Goal: Find specific page/section: Find specific page/section

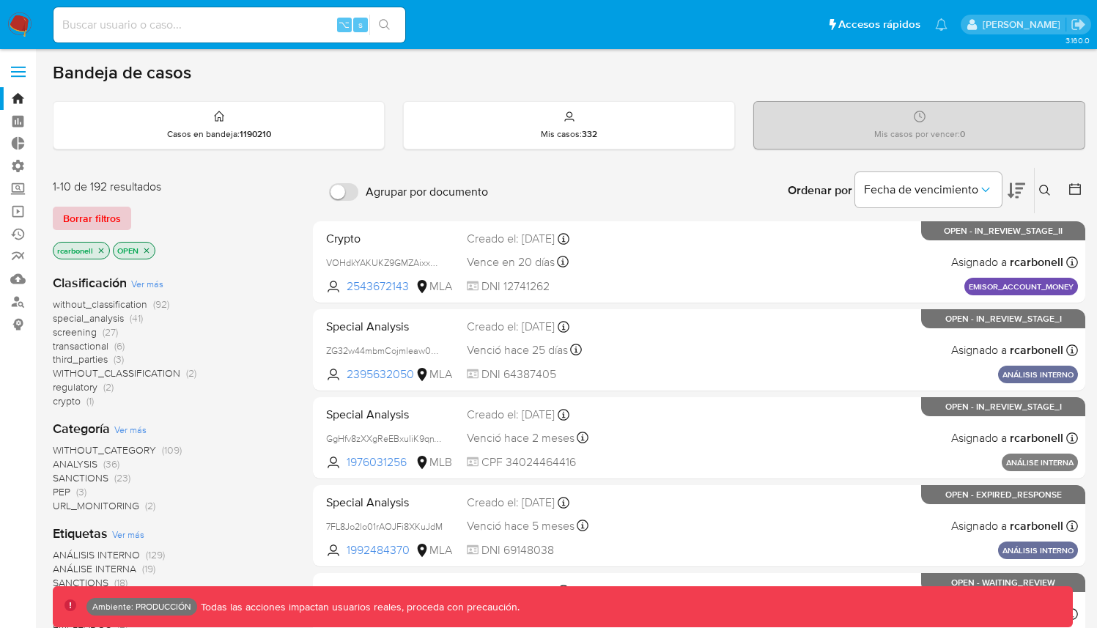
click at [70, 218] on span "Borrar filtros" at bounding box center [92, 218] width 58 height 21
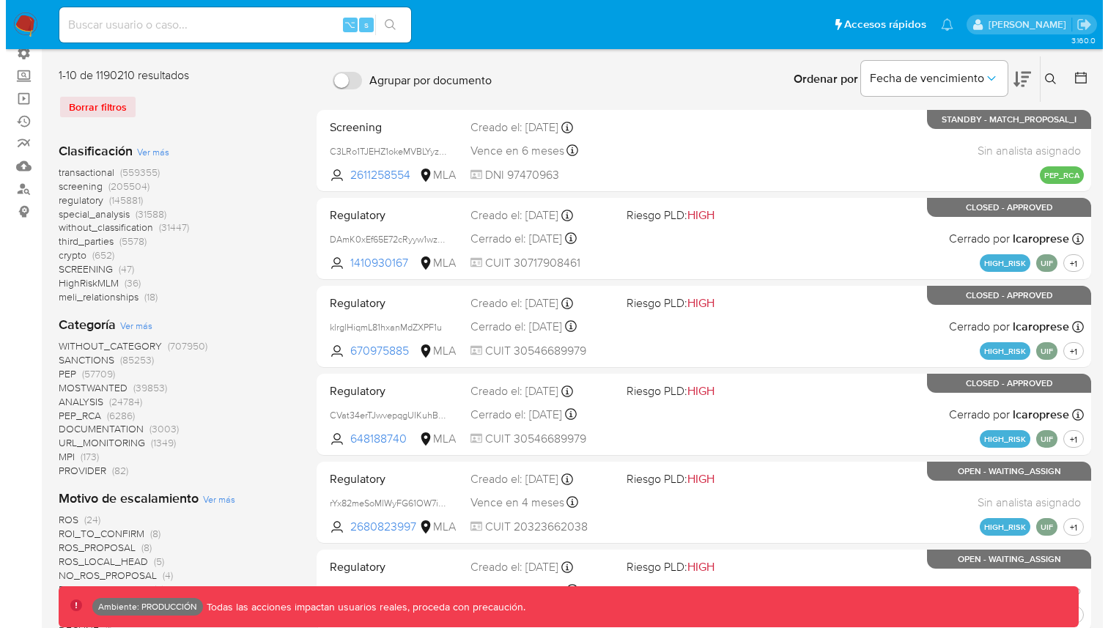
scroll to position [116, 0]
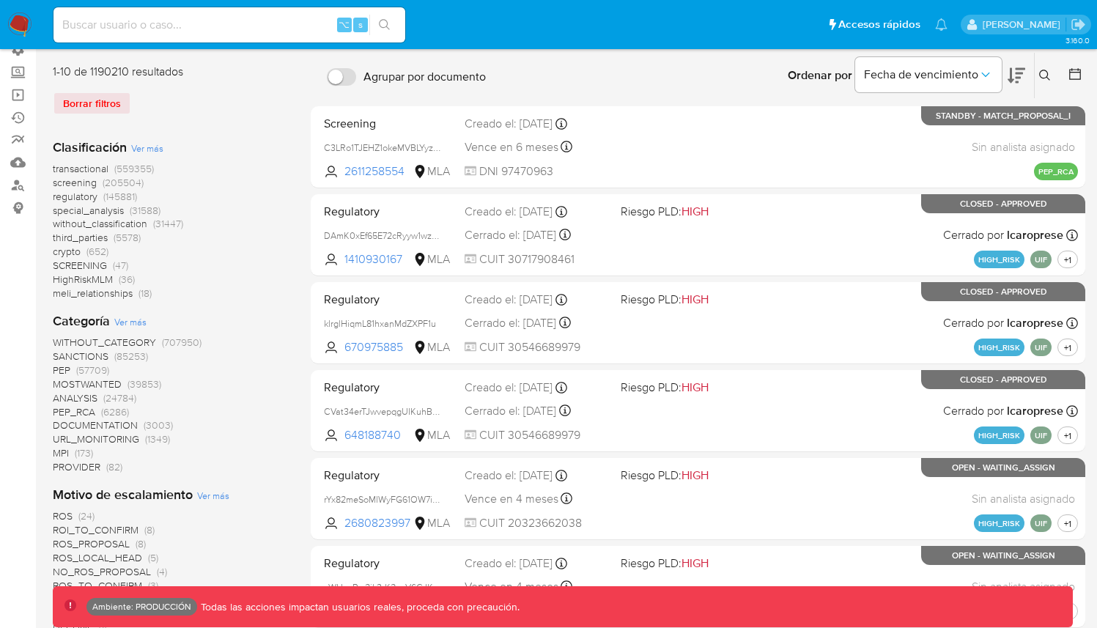
click at [209, 497] on span "Ver más" at bounding box center [213, 495] width 32 height 13
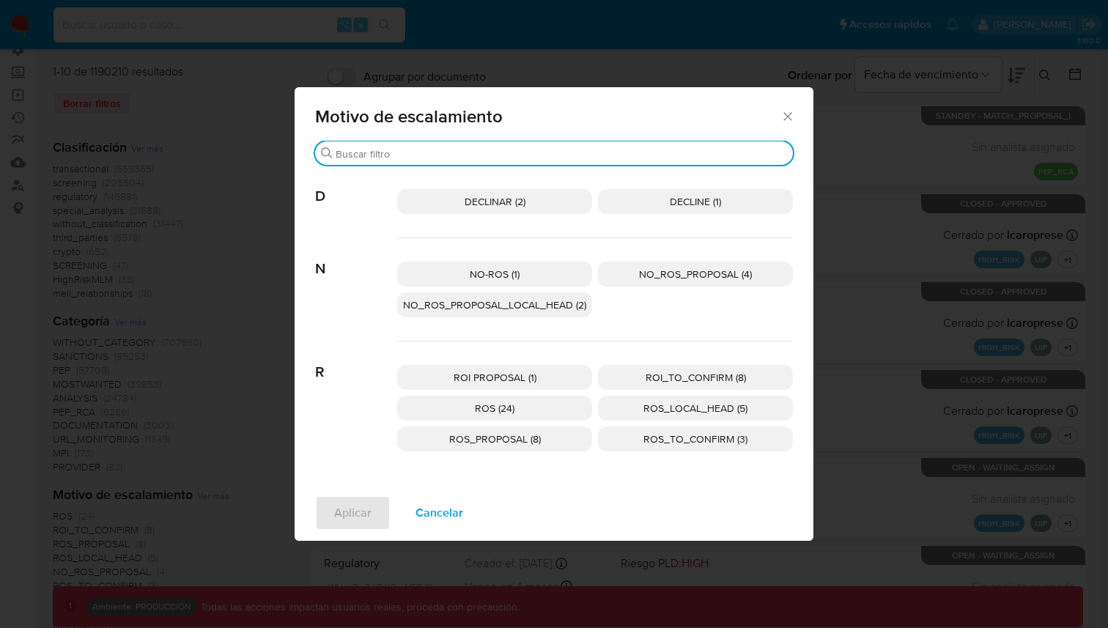
click at [482, 157] on input "Buscar" at bounding box center [561, 153] width 451 height 13
click at [428, 511] on span "Cancelar" at bounding box center [439, 513] width 48 height 32
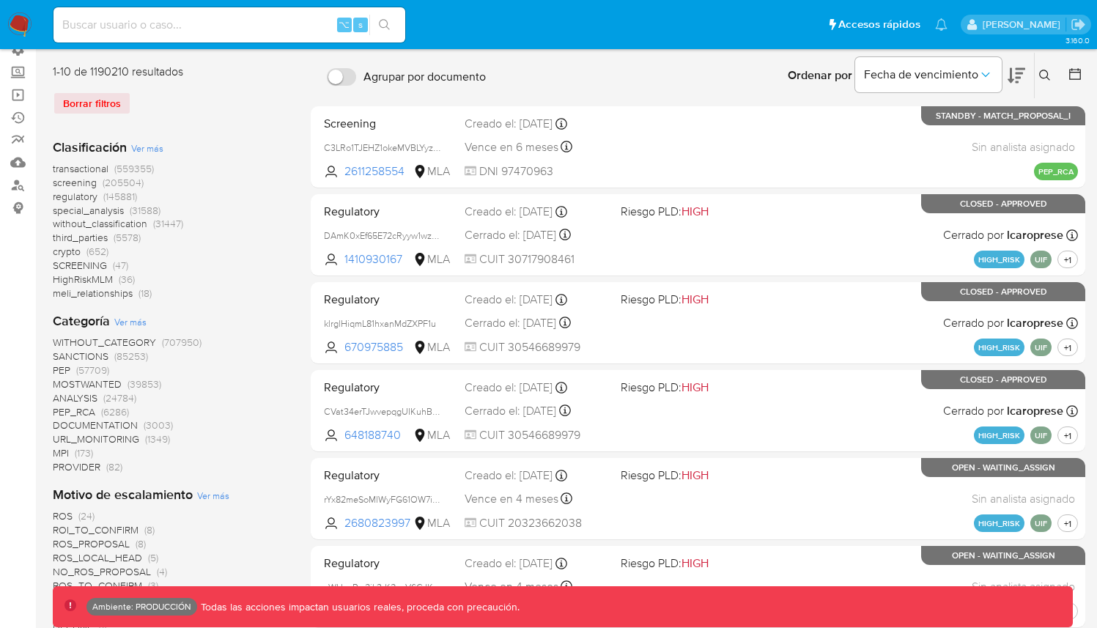
click at [131, 315] on span "Ver más" at bounding box center [130, 321] width 32 height 13
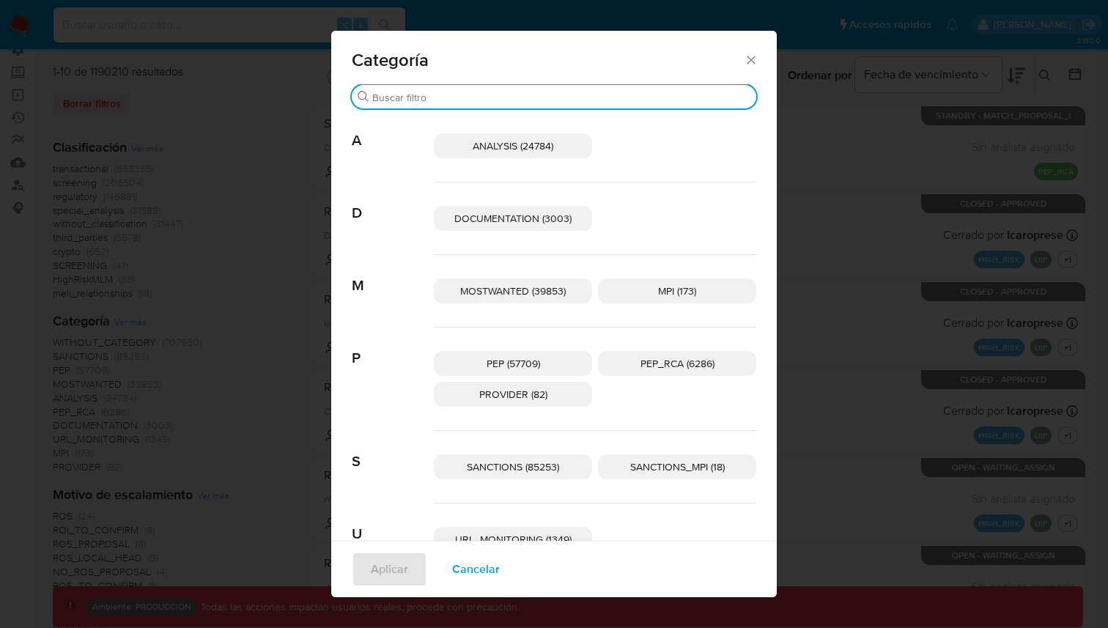
click at [423, 92] on input "Buscar" at bounding box center [561, 97] width 378 height 13
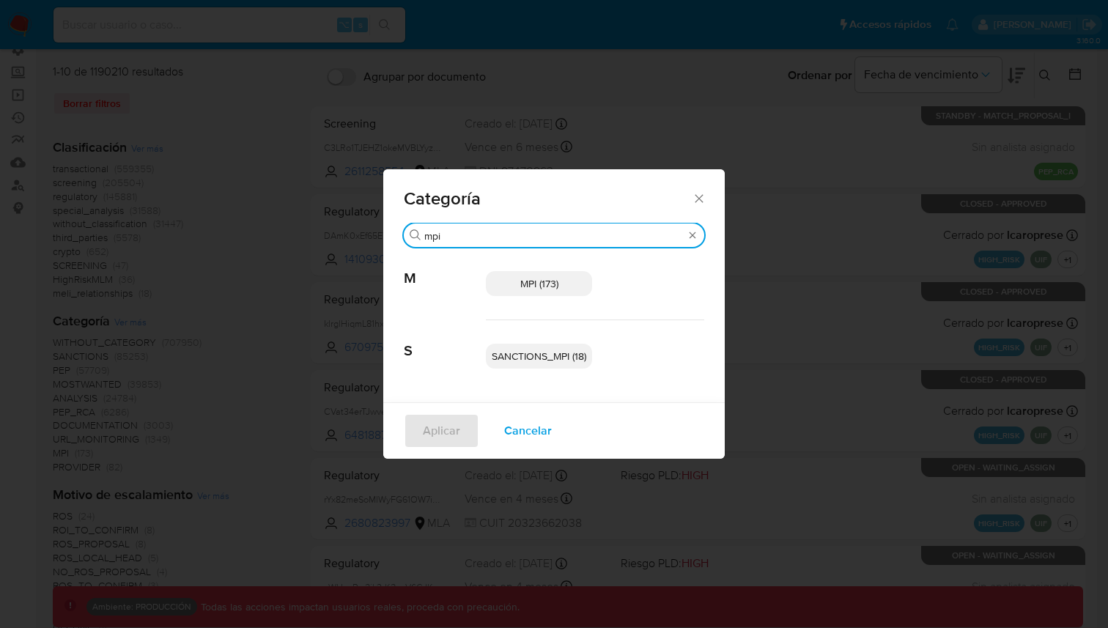
type input "mpi"
click at [545, 285] on span "MPI (173)" at bounding box center [539, 283] width 38 height 15
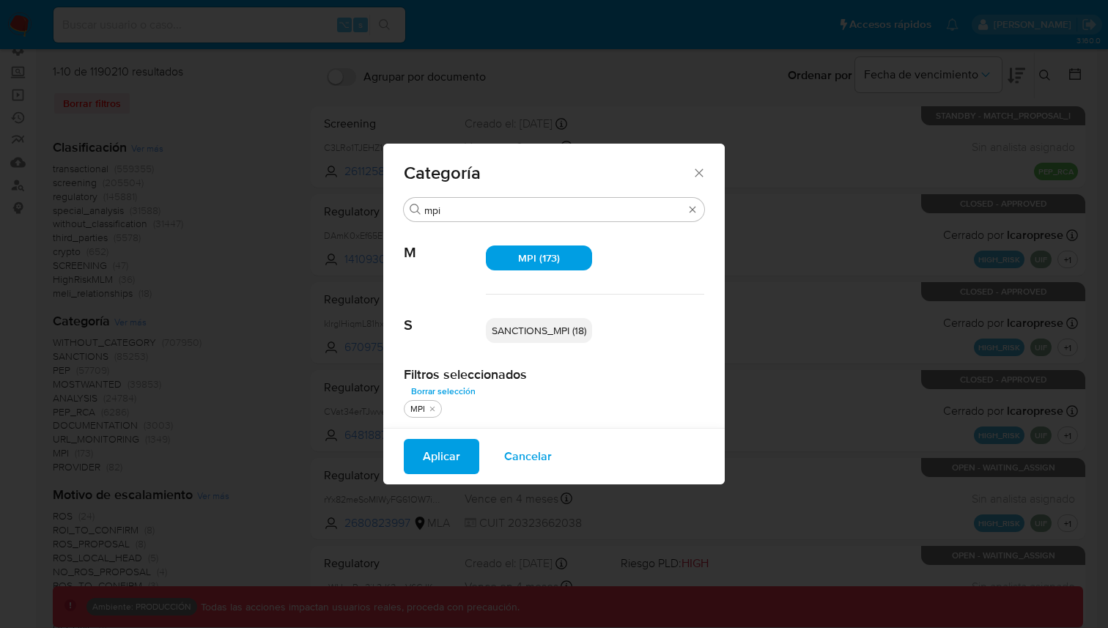
click at [529, 334] on span "SANCTIONS_MPI (18)" at bounding box center [539, 330] width 95 height 15
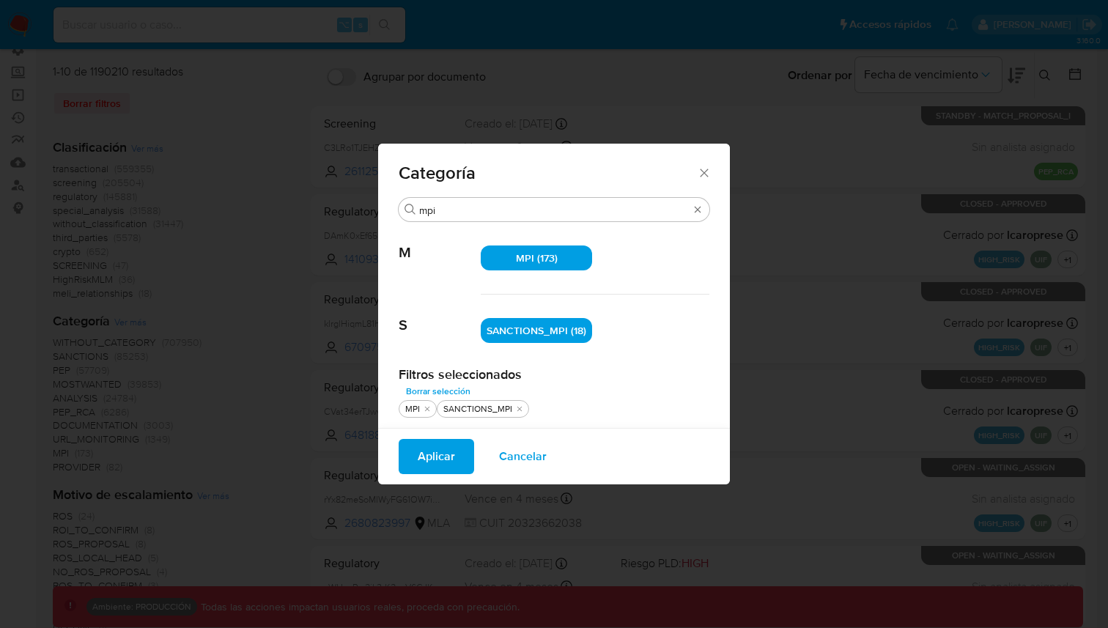
click at [445, 451] on span "Aplicar" at bounding box center [436, 456] width 37 height 32
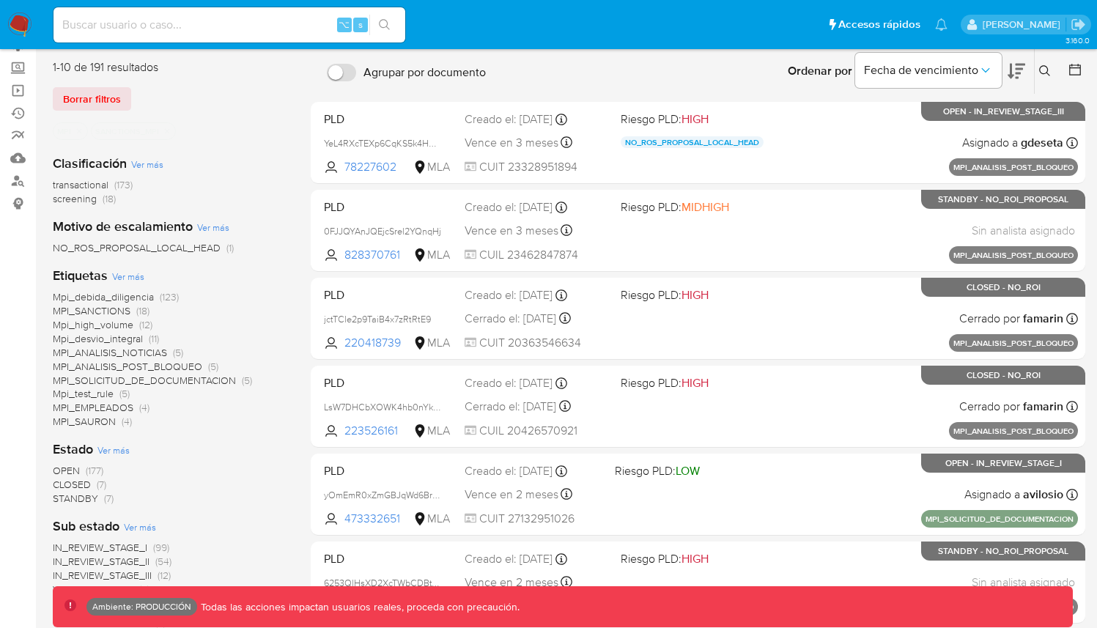
scroll to position [144, 0]
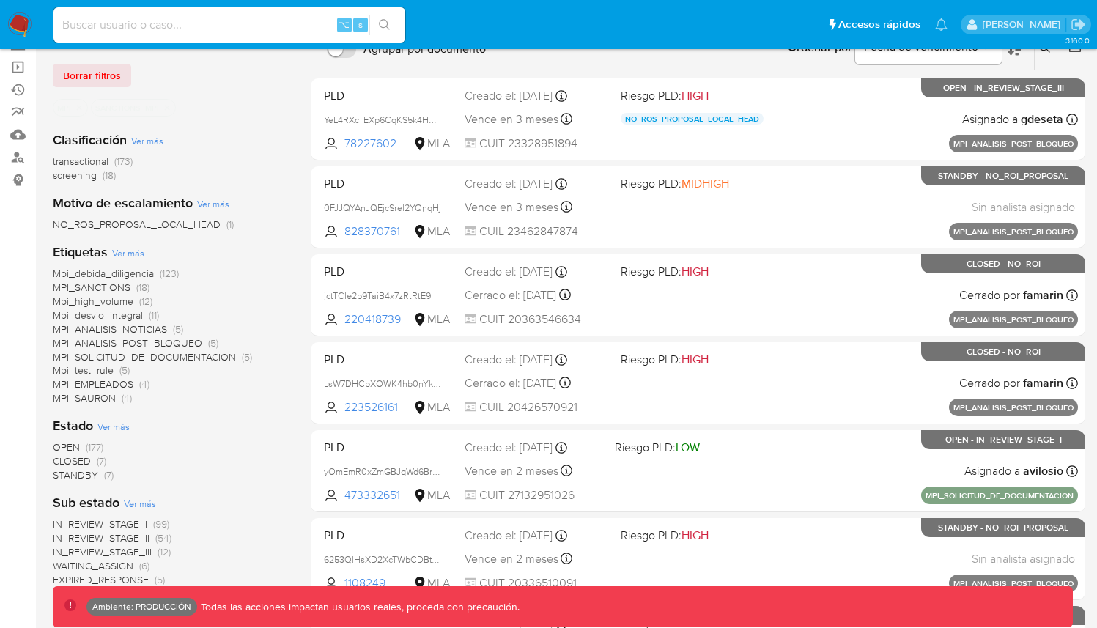
click at [79, 457] on span "CLOSED" at bounding box center [72, 460] width 38 height 15
